Goal: Navigation & Orientation: Understand site structure

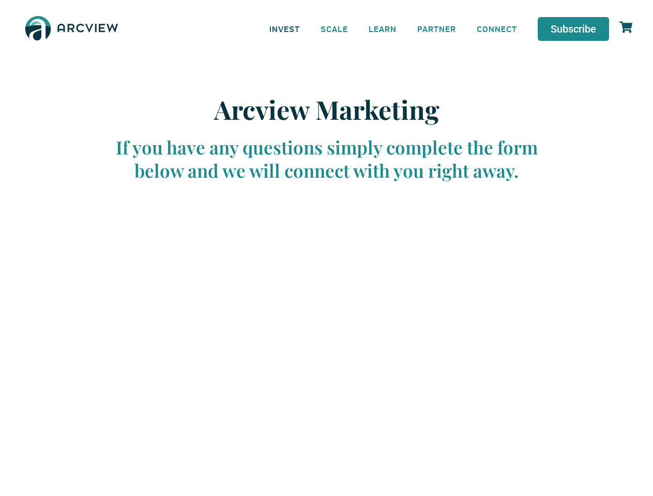
click at [284, 28] on link "INVEST" at bounding box center [284, 28] width 51 height 23
click at [335, 28] on link "SCALE" at bounding box center [334, 28] width 48 height 23
click at [383, 28] on link "LEARN" at bounding box center [382, 28] width 49 height 23
click at [497, 28] on link "CONNECT" at bounding box center [496, 28] width 61 height 23
